Goal: Navigation & Orientation: Find specific page/section

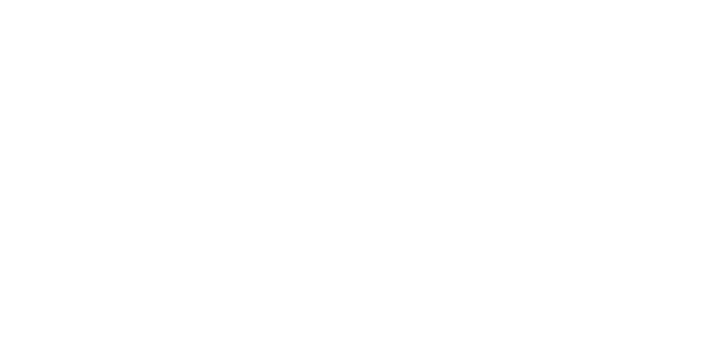
select select
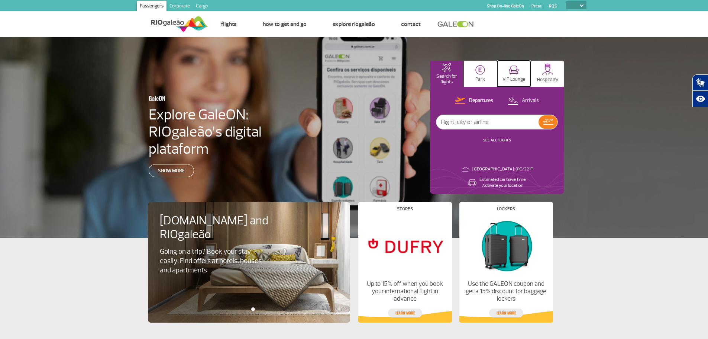
click at [515, 72] on img at bounding box center [514, 69] width 10 height 9
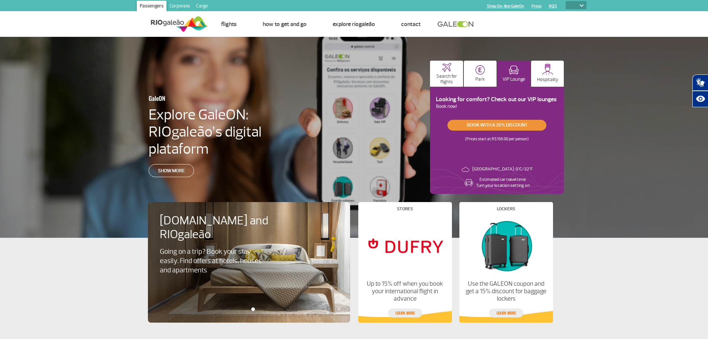
click at [505, 126] on link "Book with a 20% discount" at bounding box center [496, 125] width 99 height 11
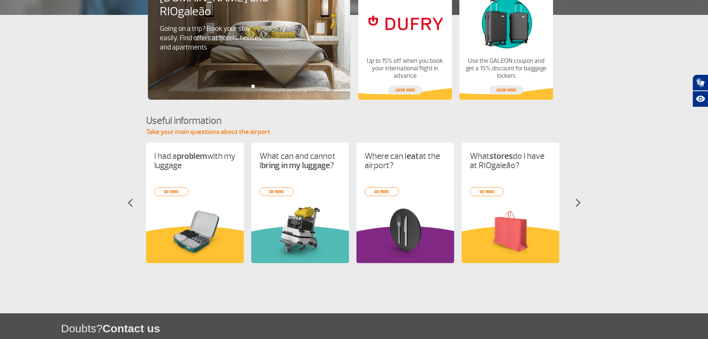
scroll to position [223, 0]
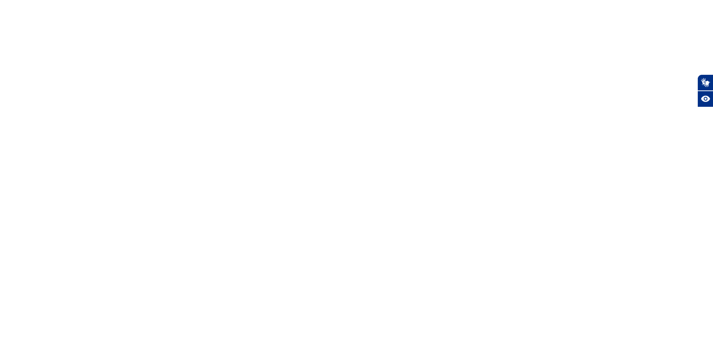
select select
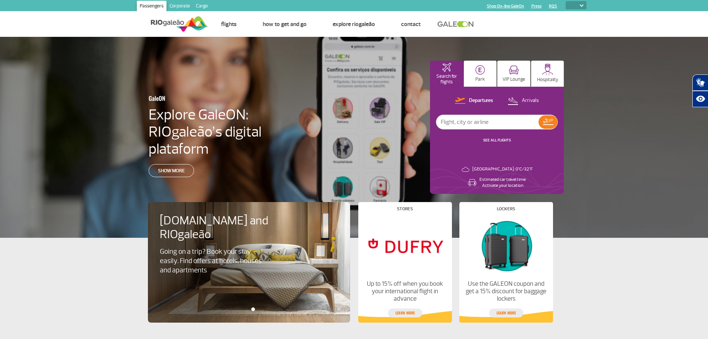
click at [504, 6] on link "Shop On-line GaleOn" at bounding box center [505, 6] width 37 height 5
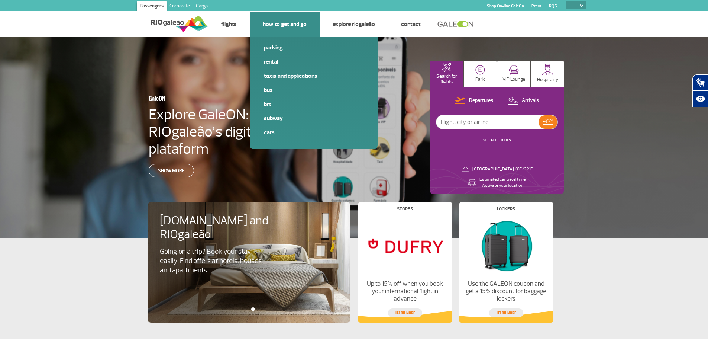
click at [270, 48] on link "Parking" at bounding box center [314, 47] width 100 height 8
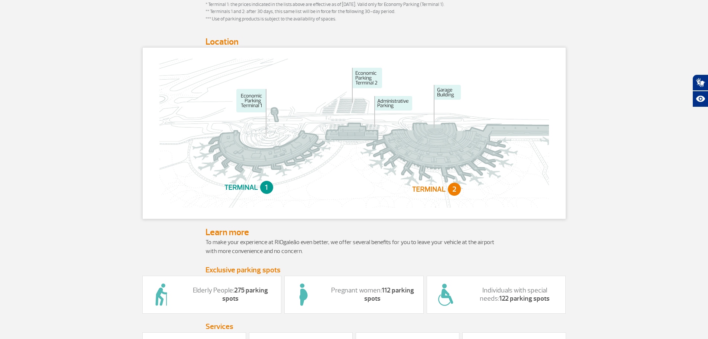
scroll to position [446, 0]
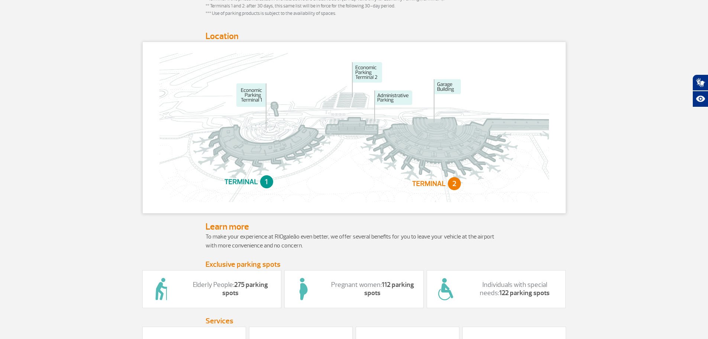
click at [26, 171] on section "Home page > How to get and go > Parking Parking Parking Parking at RIOgaleão is…" at bounding box center [354, 191] width 708 height 1200
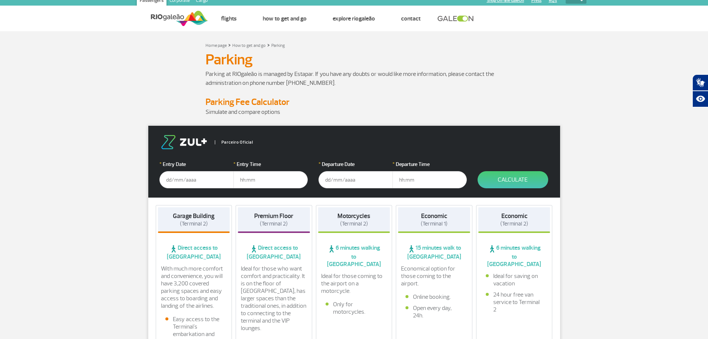
scroll to position [0, 0]
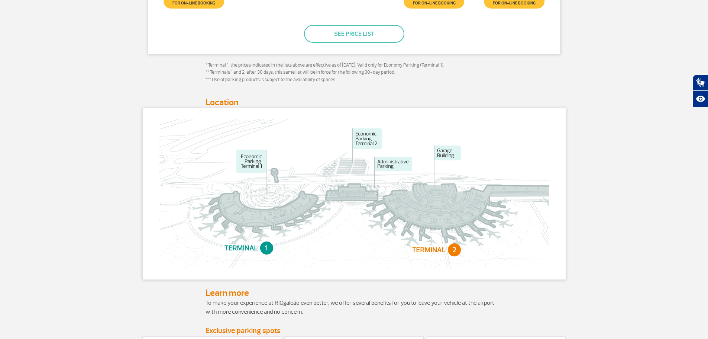
scroll to position [409, 0]
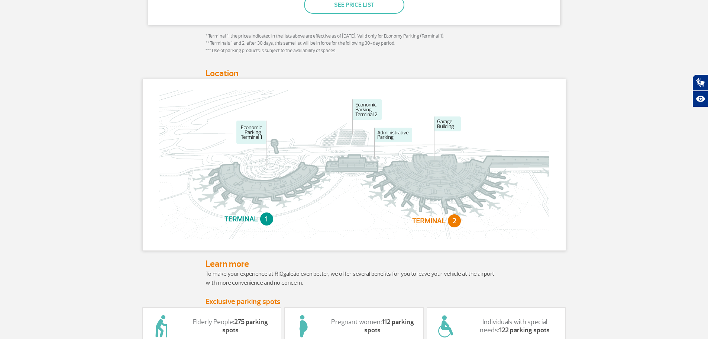
click at [453, 221] on img at bounding box center [353, 164] width 389 height 149
click at [60, 100] on section "Home page > How to get and go > Parking Parking Parking Parking at RIOgaleão is…" at bounding box center [354, 228] width 708 height 1200
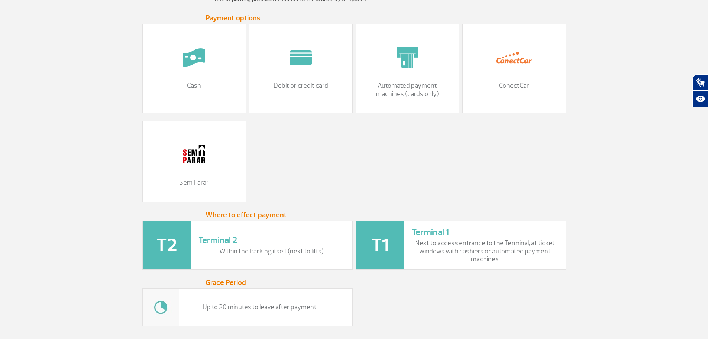
scroll to position [1010, 0]
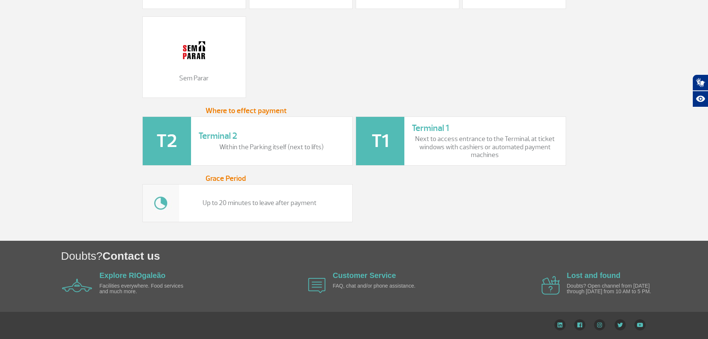
click at [219, 134] on h3 "Terminal 2" at bounding box center [271, 135] width 146 height 11
click at [290, 144] on p "Within the Parking itself (next to lifts)" at bounding box center [271, 147] width 146 height 8
click at [216, 134] on h3 "Terminal 2" at bounding box center [271, 135] width 146 height 11
click at [136, 283] on p "Facilities everywhere. Food services and much more." at bounding box center [142, 289] width 85 height 12
click at [137, 273] on link "Explore RIOgaleão" at bounding box center [133, 275] width 66 height 8
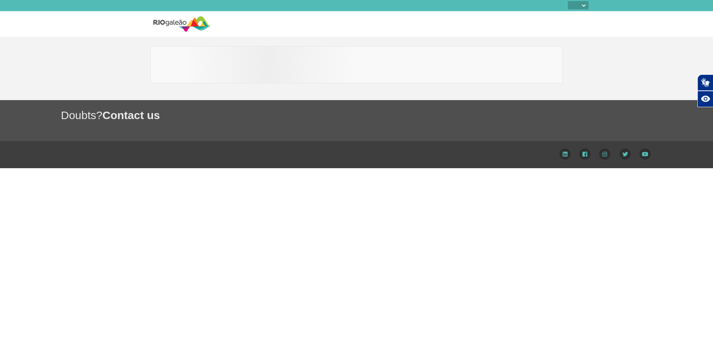
select select
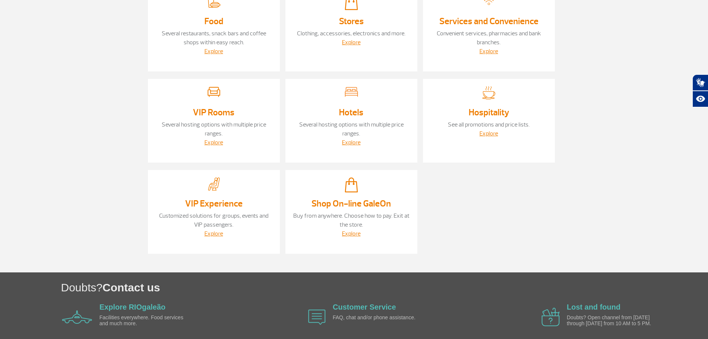
scroll to position [79, 0]
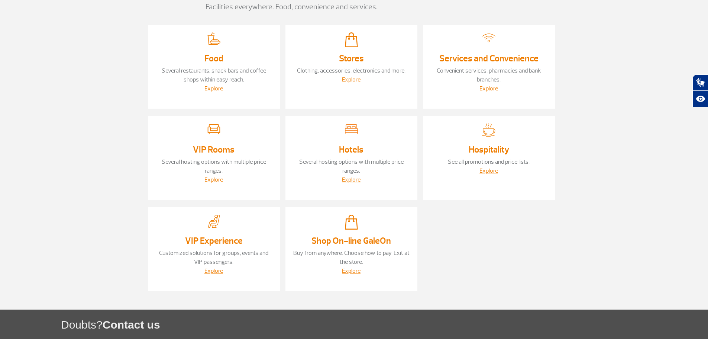
click at [213, 178] on link "Explore" at bounding box center [213, 179] width 19 height 7
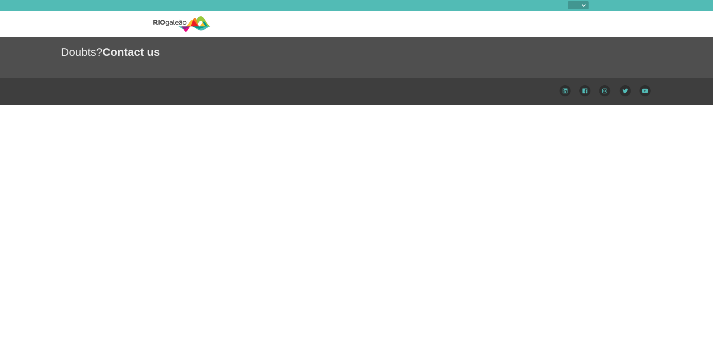
select select
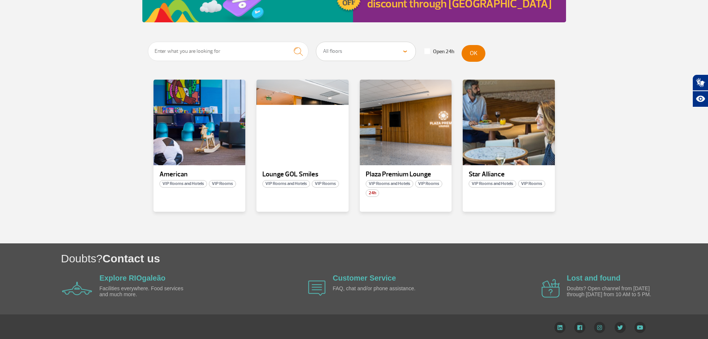
scroll to position [74, 0]
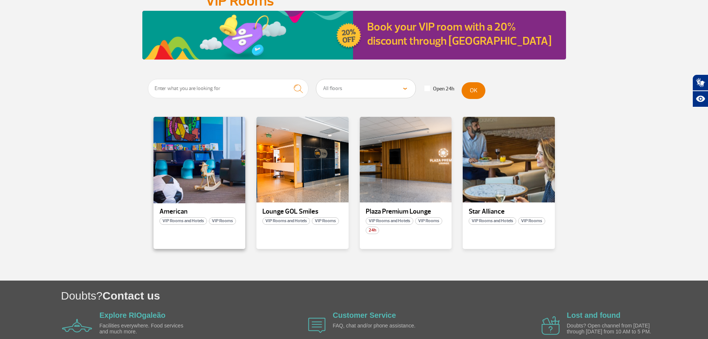
click at [184, 186] on div at bounding box center [199, 159] width 94 height 87
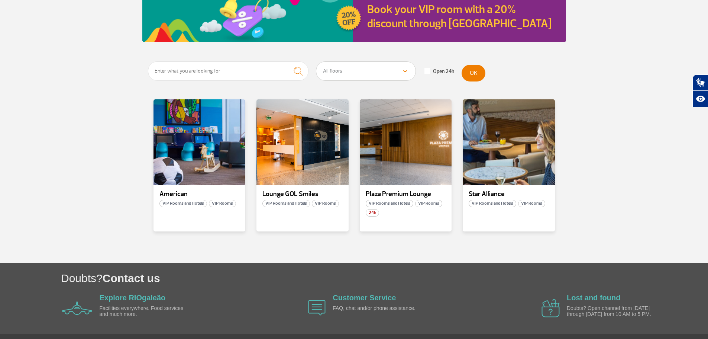
scroll to position [111, 0]
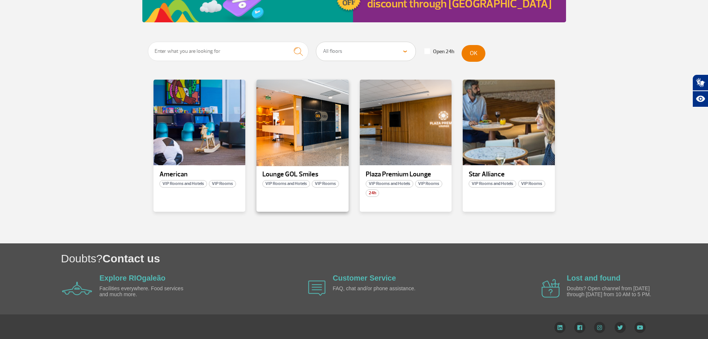
click at [302, 157] on div at bounding box center [303, 122] width 94 height 87
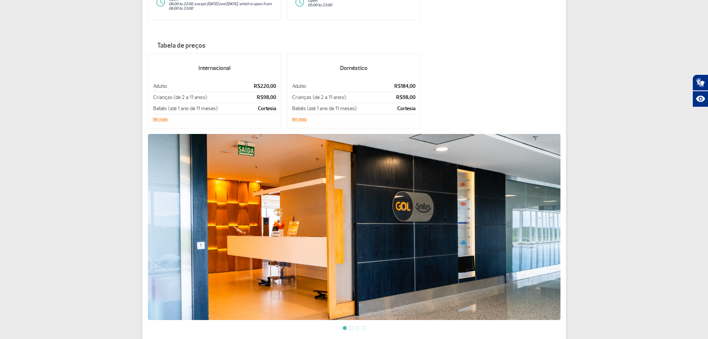
scroll to position [186, 0]
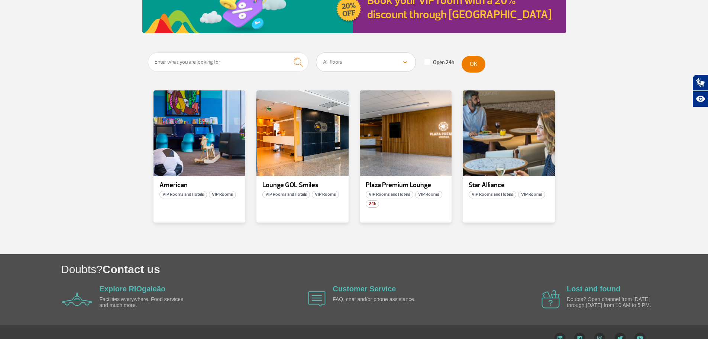
scroll to position [111, 0]
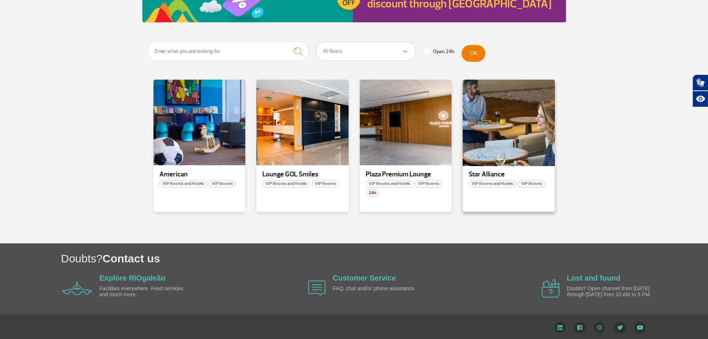
click at [511, 138] on div at bounding box center [509, 122] width 94 height 87
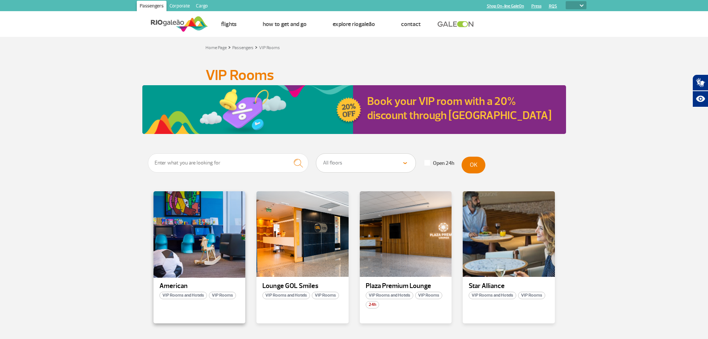
click at [196, 242] on div at bounding box center [199, 233] width 94 height 87
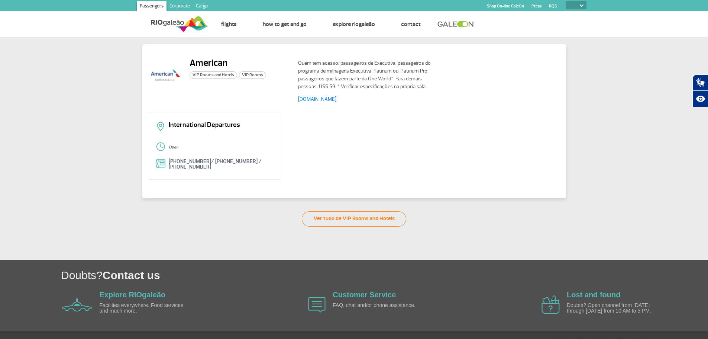
click at [552, 5] on link "RQS" at bounding box center [553, 6] width 8 height 5
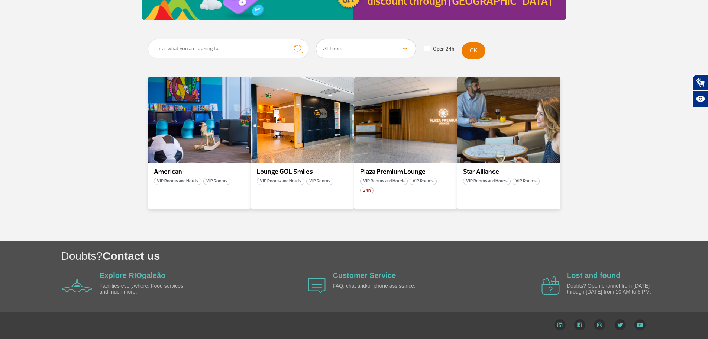
scroll to position [120, 0]
click at [200, 129] on div at bounding box center [199, 119] width 105 height 87
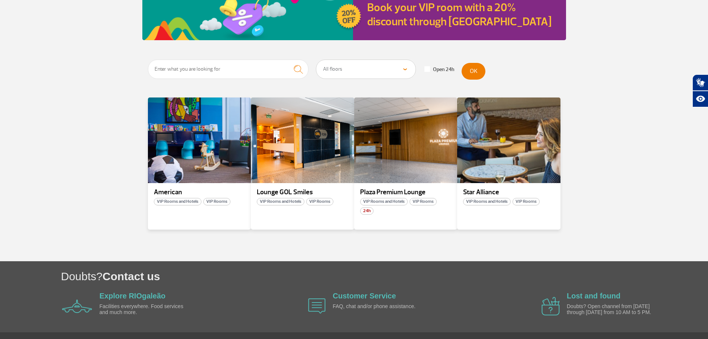
scroll to position [111, 0]
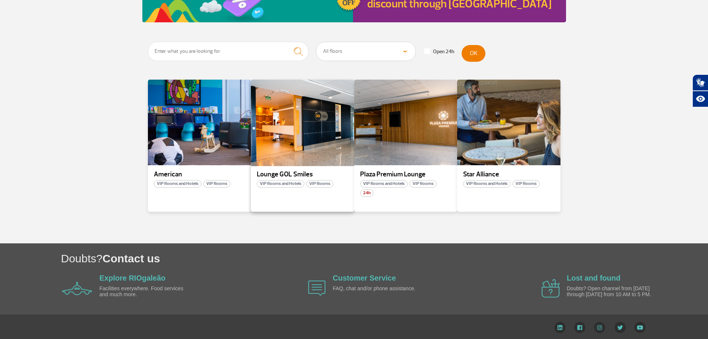
click at [285, 130] on div at bounding box center [302, 122] width 105 height 87
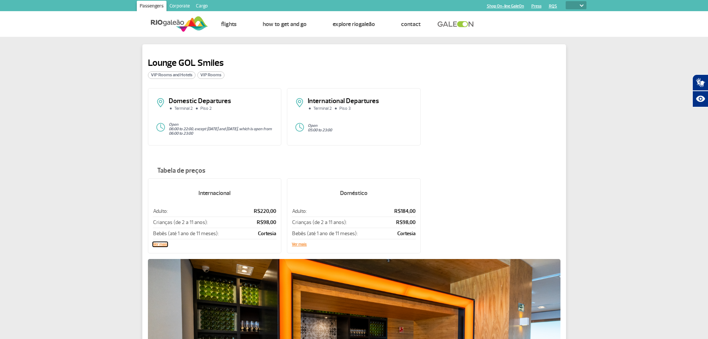
click at [156, 245] on button "Ver mais" at bounding box center [160, 244] width 15 height 4
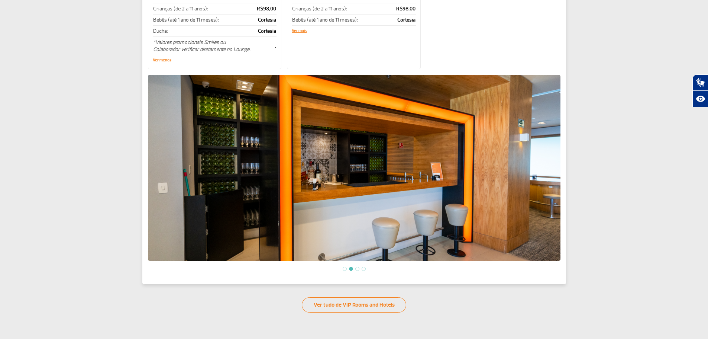
scroll to position [223, 0]
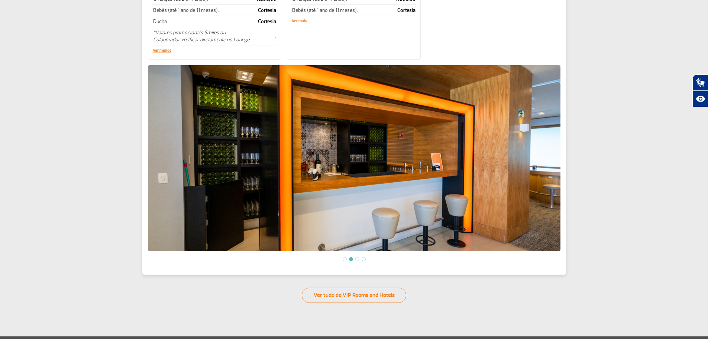
click at [542, 174] on img at bounding box center [354, 158] width 412 height 186
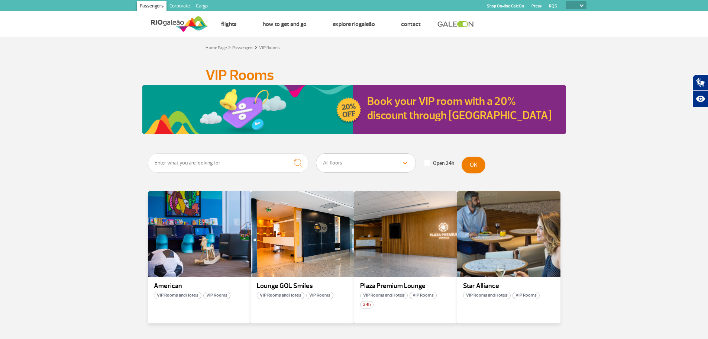
scroll to position [111, 0]
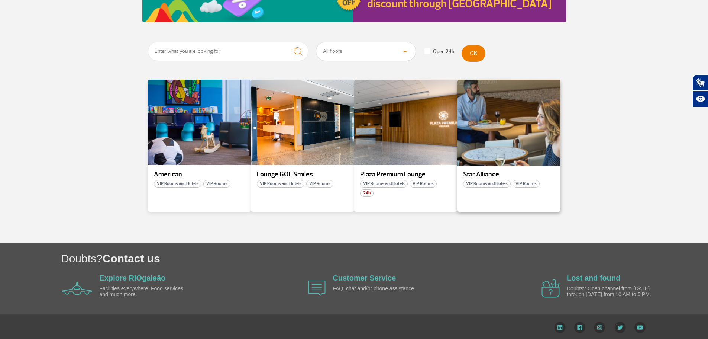
click at [505, 146] on div at bounding box center [508, 122] width 105 height 87
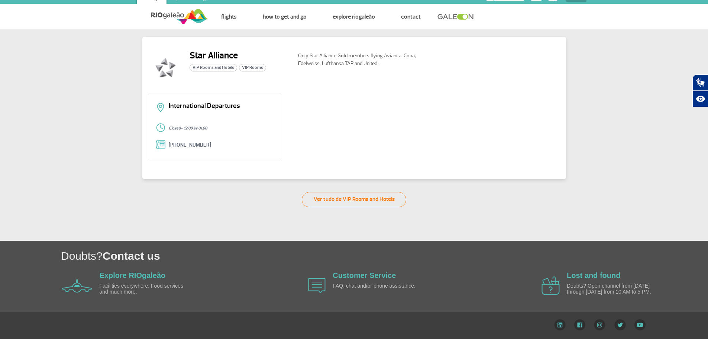
scroll to position [5, 0]
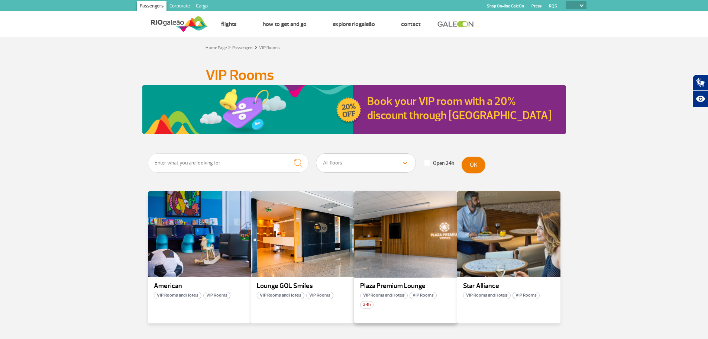
click at [391, 264] on div at bounding box center [405, 233] width 105 height 87
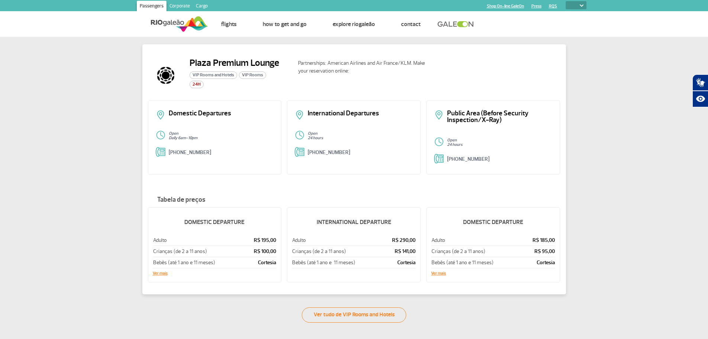
click at [97, 111] on div "Plaza Premium Lounge VIP Rooms and Hotels VIP Rooms 24H Partnerships: American …" at bounding box center [354, 179] width 708 height 285
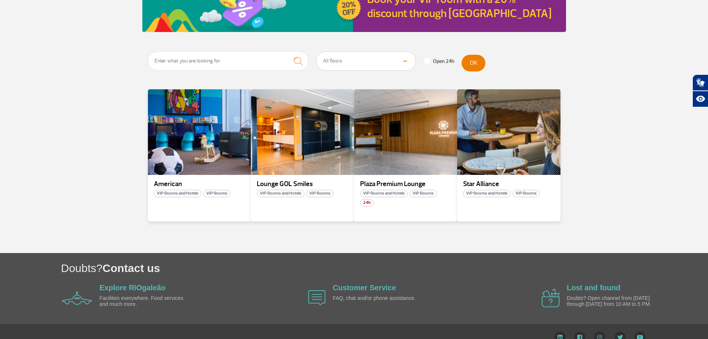
scroll to position [111, 0]
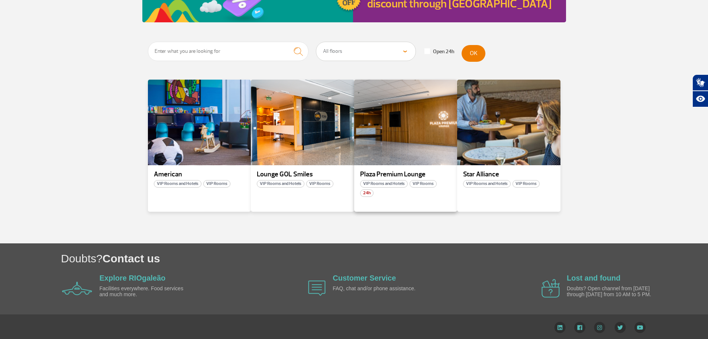
click at [390, 175] on p "Plaza Premium Lounge" at bounding box center [405, 174] width 91 height 7
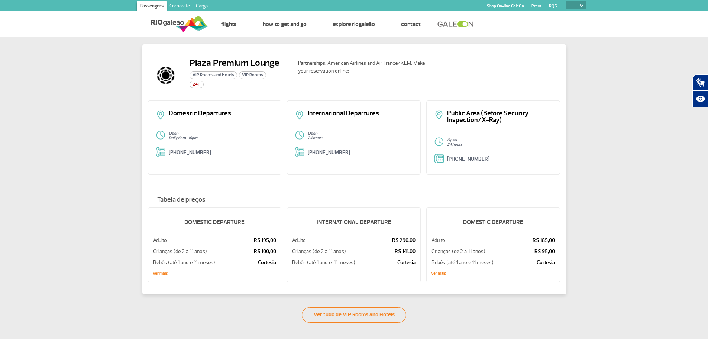
click at [339, 116] on p "International Departures" at bounding box center [360, 113] width 105 height 7
click at [334, 150] on link "+55 (21) 3398-2751" at bounding box center [329, 152] width 42 height 6
click at [366, 223] on h5 "INTERNATIONAL DEPARTURE" at bounding box center [354, 221] width 124 height 19
click at [300, 239] on p "Adulto" at bounding box center [336, 239] width 89 height 7
click at [308, 257] on th "Bebês (até 1 ano e 11 meses)" at bounding box center [337, 262] width 90 height 11
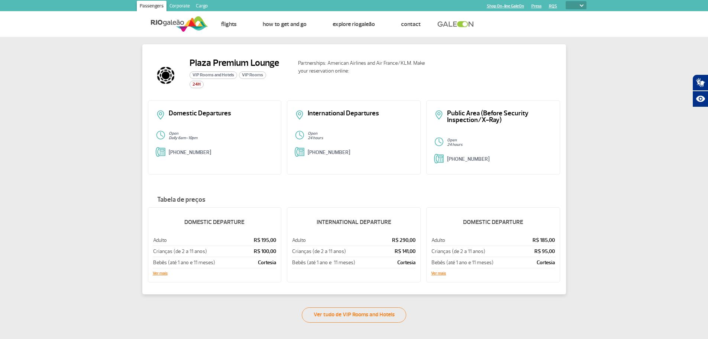
click at [310, 266] on th "Bebês (até 1 ano e 11 meses)" at bounding box center [337, 262] width 90 height 11
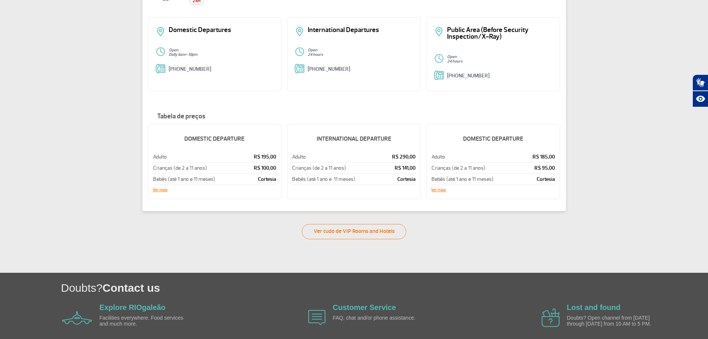
scroll to position [111, 0]
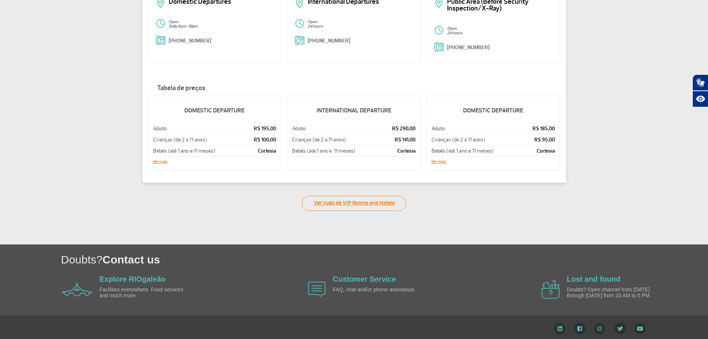
click at [375, 201] on link "Ver tudo de VIP Rooms and Hotels" at bounding box center [354, 202] width 104 height 15
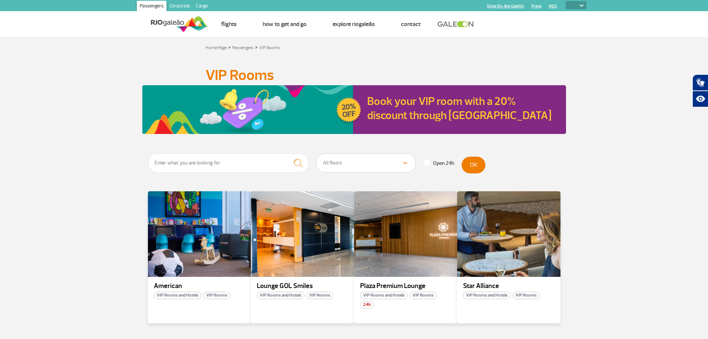
click at [76, 168] on section "All floors Public Area (Before Security Inspection/X-Ray) Public Area Arrivals …" at bounding box center [354, 253] width 708 height 201
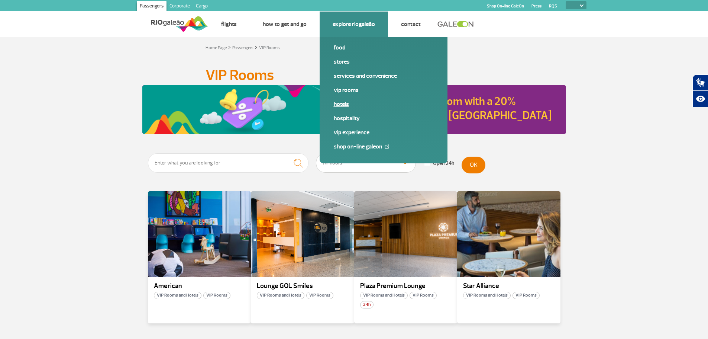
click at [340, 107] on link "Hotels" at bounding box center [384, 104] width 100 height 8
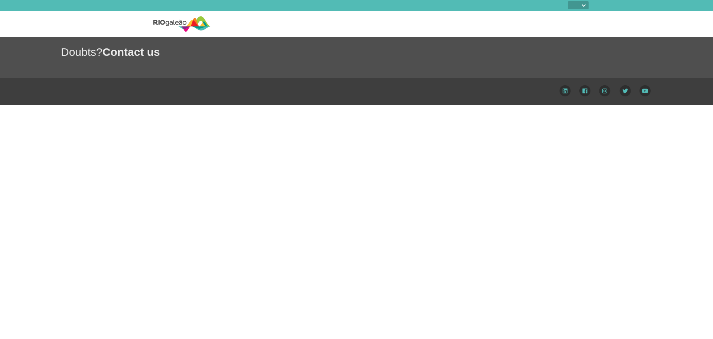
select select
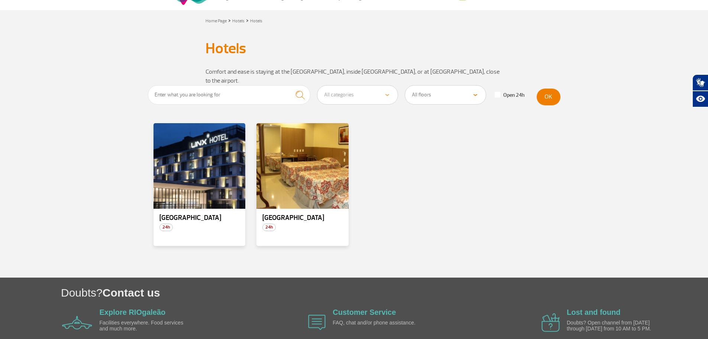
scroll to position [60, 0]
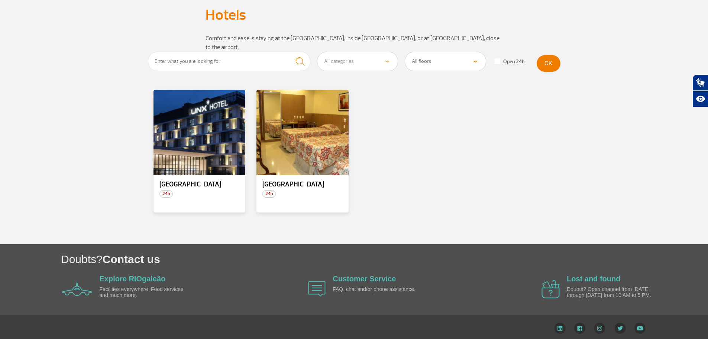
click at [135, 286] on p "Facilities everywhere. Food services and much more." at bounding box center [142, 292] width 85 height 12
click at [140, 274] on link "Explore RIOgaleão" at bounding box center [133, 278] width 66 height 8
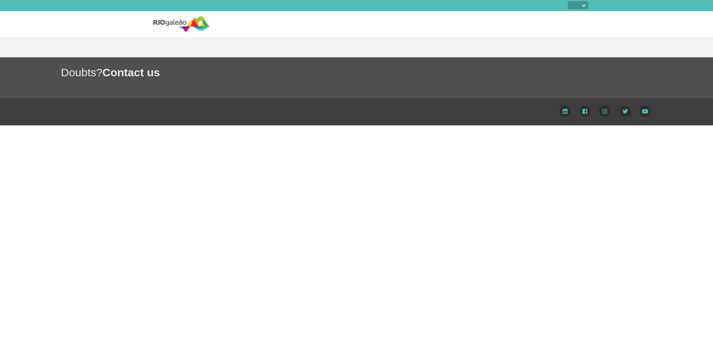
select select
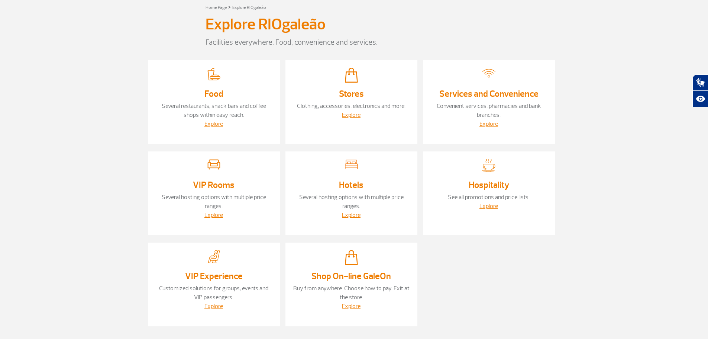
scroll to position [37, 0]
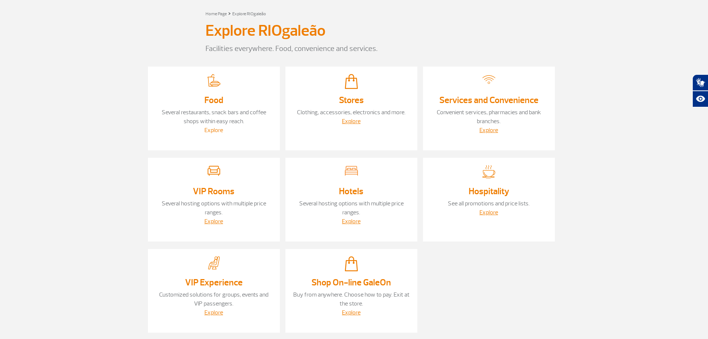
click at [208, 129] on link "Explore" at bounding box center [213, 129] width 19 height 7
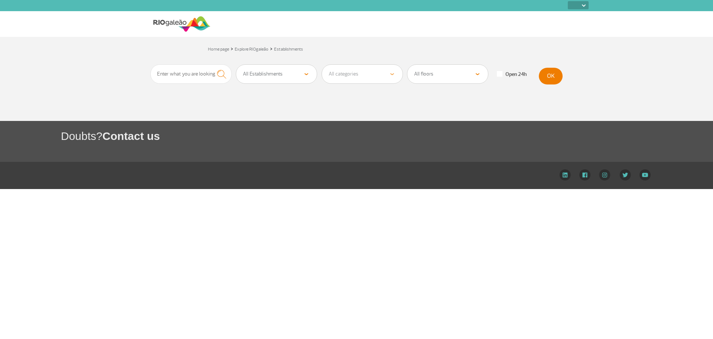
select select
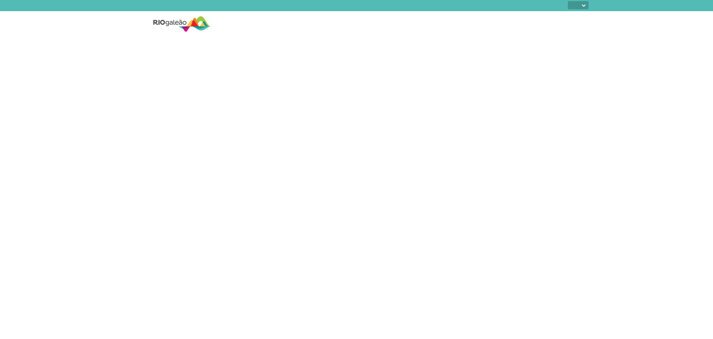
select select
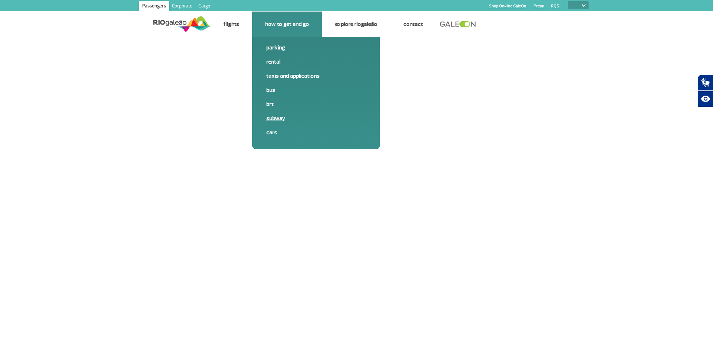
click at [275, 121] on link "Subway" at bounding box center [316, 118] width 100 height 8
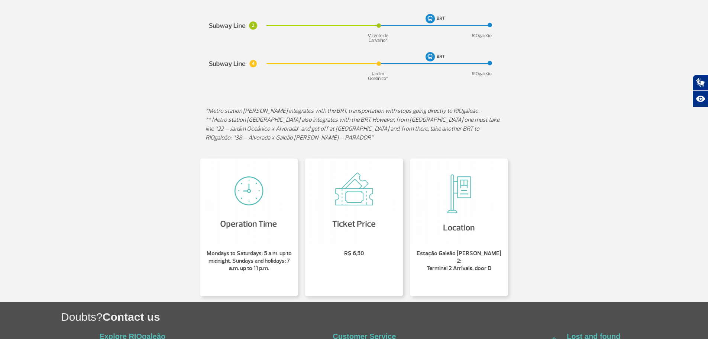
scroll to position [111, 0]
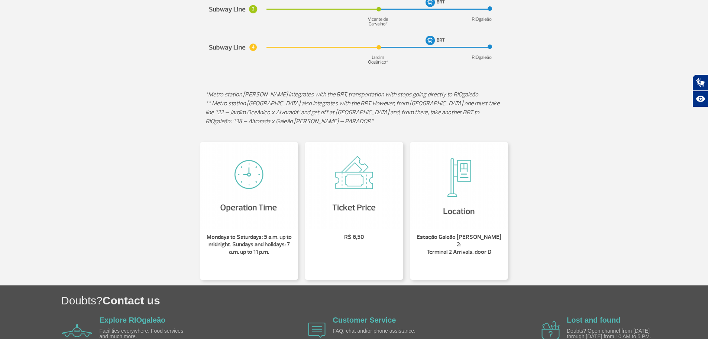
click at [442, 205] on img at bounding box center [459, 185] width 98 height 87
click at [451, 211] on img at bounding box center [459, 185] width 98 height 87
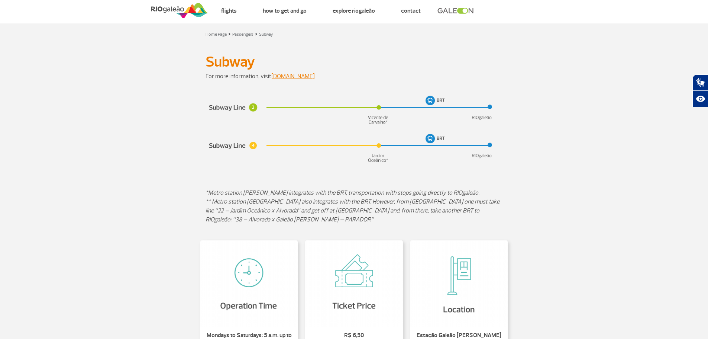
scroll to position [0, 0]
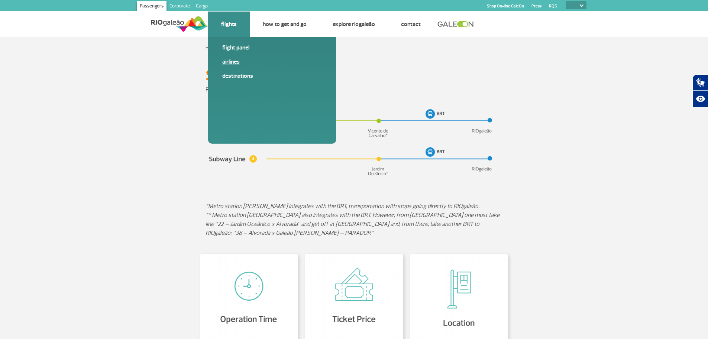
click at [228, 64] on link "Airlines" at bounding box center [272, 62] width 100 height 8
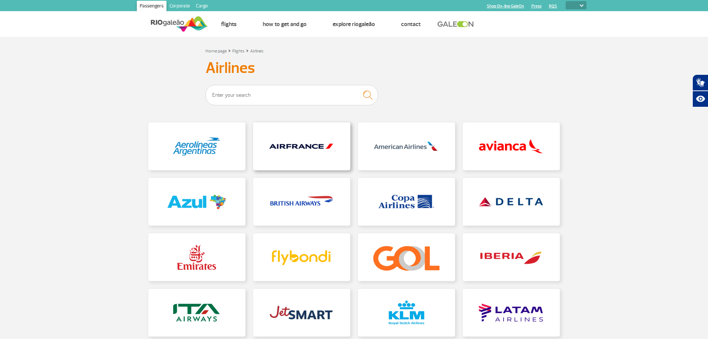
click at [298, 148] on link at bounding box center [301, 146] width 97 height 48
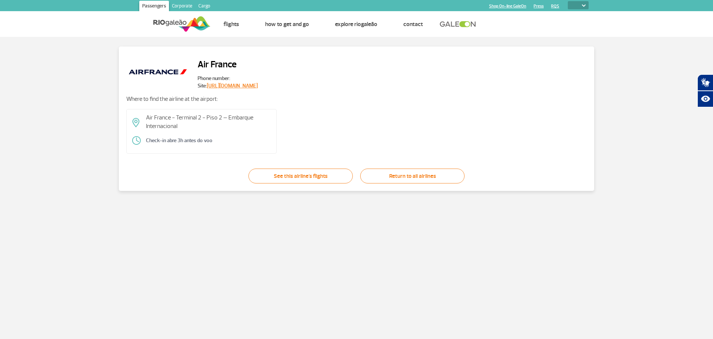
click at [38, 157] on div "Air France Phone number: Site: https://wwws.airfrance.com.br Where to find the …" at bounding box center [356, 118] width 699 height 144
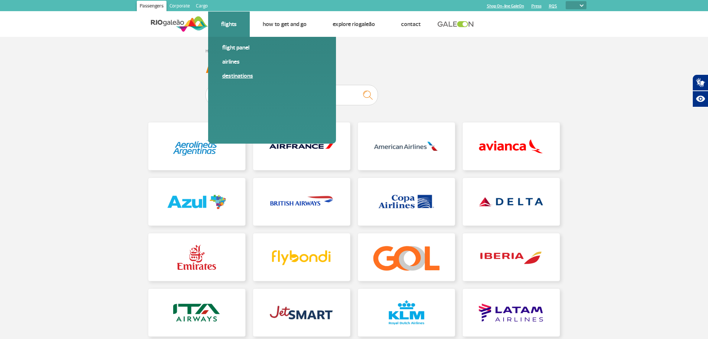
click at [246, 75] on link "Destinations" at bounding box center [272, 76] width 100 height 8
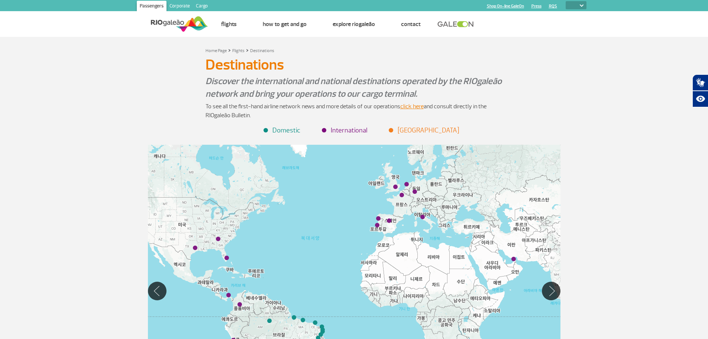
click at [429, 130] on li "RIOgaleão Airport" at bounding box center [423, 130] width 69 height 10
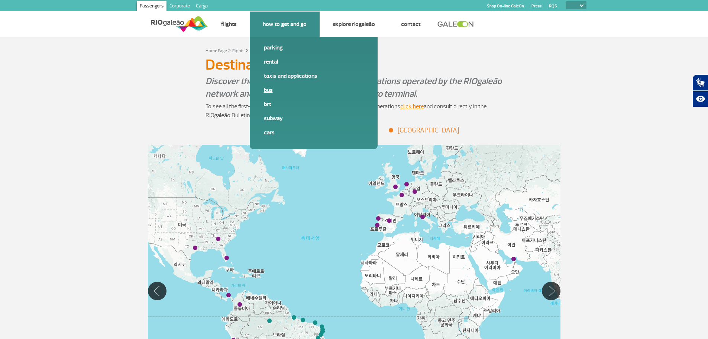
click at [271, 91] on link "Bus" at bounding box center [314, 90] width 100 height 8
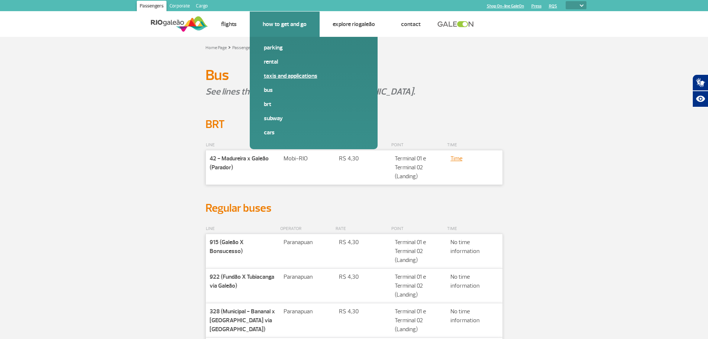
click at [282, 75] on link "Taxis and applications" at bounding box center [314, 76] width 100 height 8
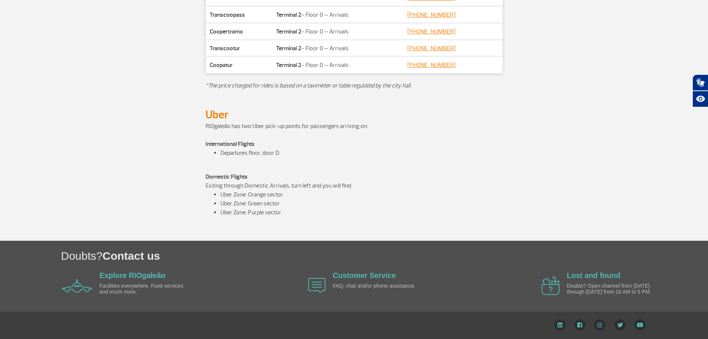
scroll to position [390, 0]
click at [128, 90] on section "COMPANY LOCATION TELEPHONE Companhia Cootramo Localização Terminal 2 - Floor 0 …" at bounding box center [354, 44] width 708 height 128
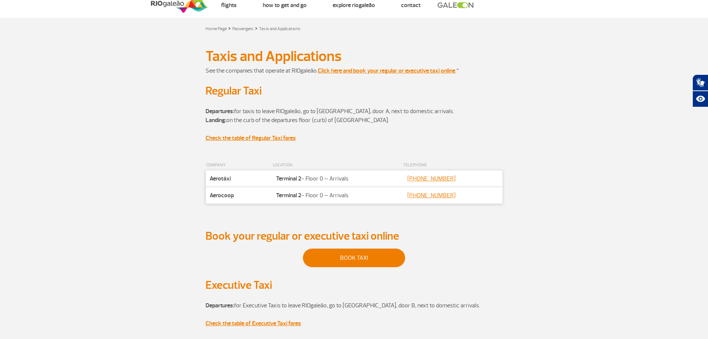
scroll to position [0, 0]
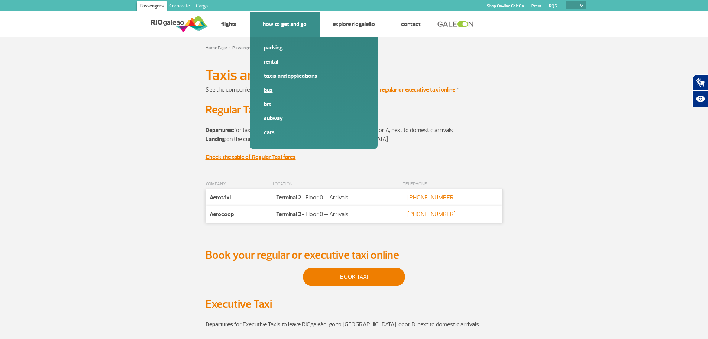
click at [272, 90] on link "Bus" at bounding box center [314, 90] width 100 height 8
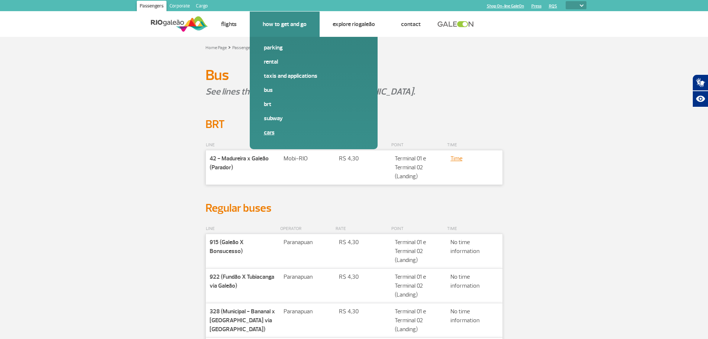
click at [271, 133] on link "Cars" at bounding box center [314, 132] width 100 height 8
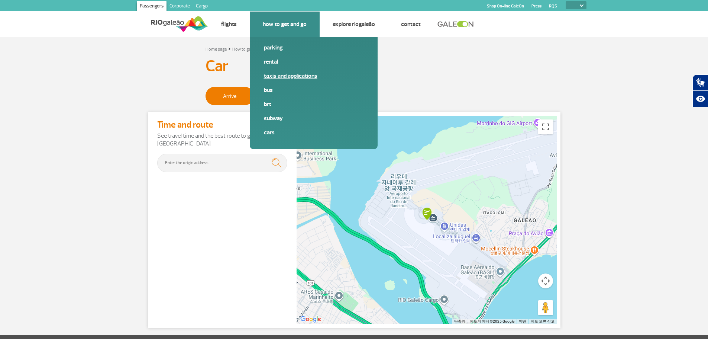
click at [272, 75] on link "Taxis and applications" at bounding box center [314, 76] width 100 height 8
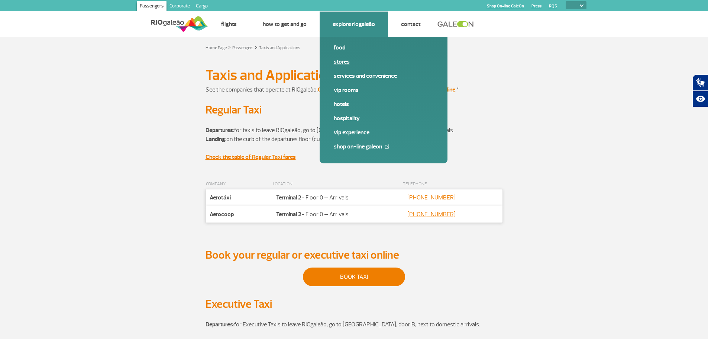
click at [347, 59] on link "Stores" at bounding box center [384, 62] width 100 height 8
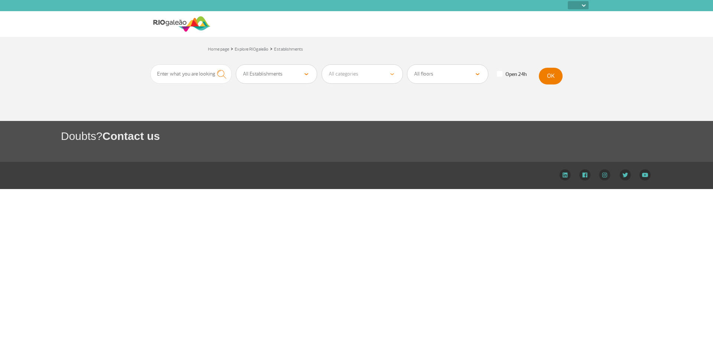
select select
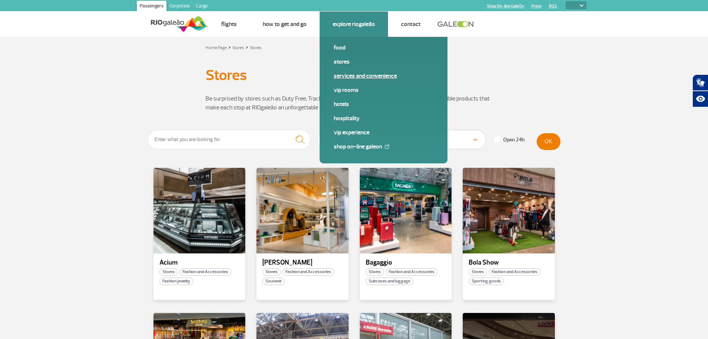
click at [355, 78] on link "Services and Convenience" at bounding box center [384, 76] width 100 height 8
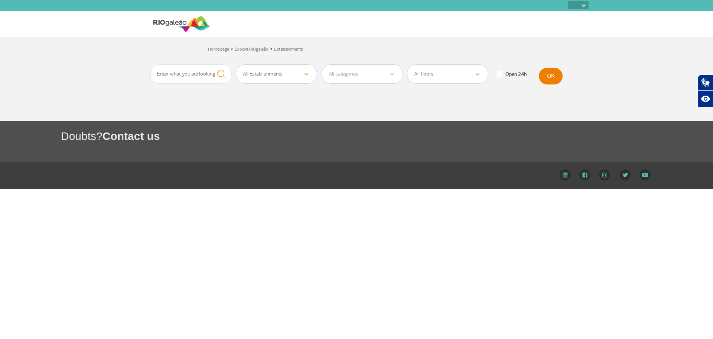
select select
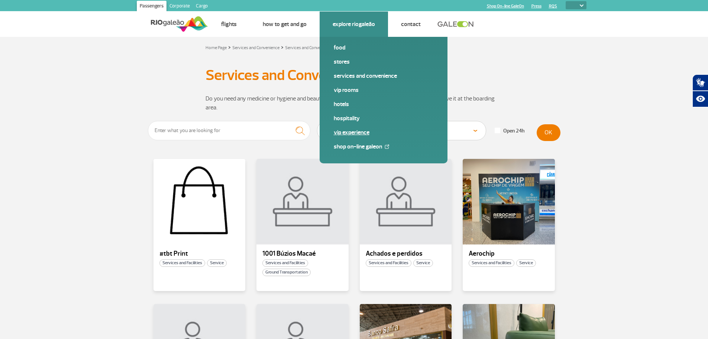
click at [355, 133] on link "VIP Experience" at bounding box center [384, 132] width 100 height 8
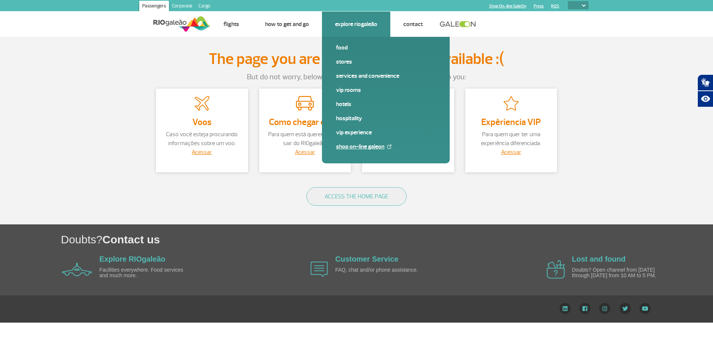
click at [365, 142] on link "Shop On-line GaleOn" at bounding box center [386, 146] width 100 height 8
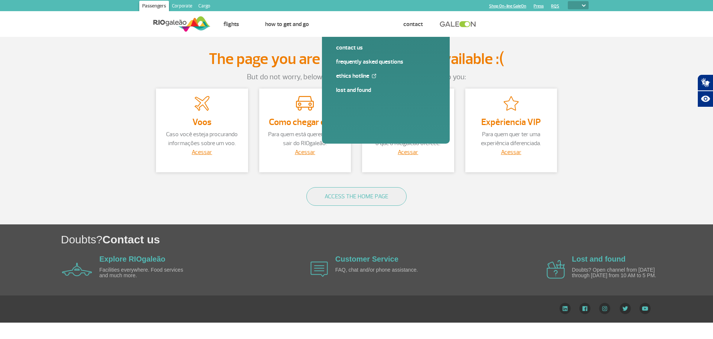
click at [127, 265] on div "Explore RIOgaleão Facilities everywhere. Food services and much more." at bounding box center [142, 269] width 85 height 30
click at [129, 259] on link "Explore RIOgaleão" at bounding box center [133, 259] width 66 height 8
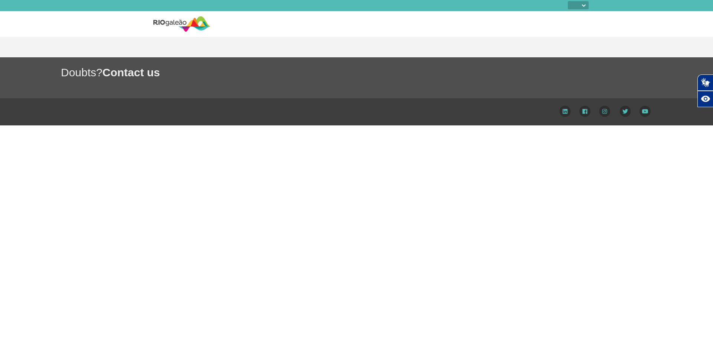
select select
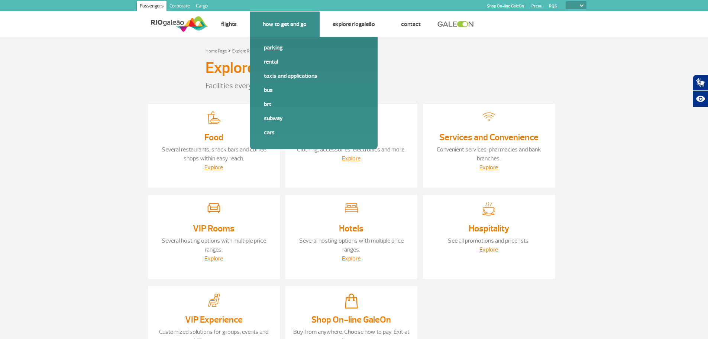
click at [270, 46] on link "Parking" at bounding box center [314, 47] width 100 height 8
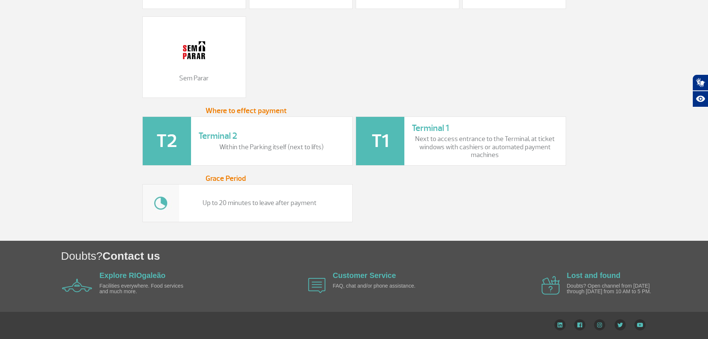
scroll to position [1003, 0]
click at [230, 141] on h3 "Terminal 2" at bounding box center [271, 135] width 146 height 11
click at [263, 112] on h5 "Where to effect payment" at bounding box center [353, 110] width 297 height 11
